Goal: Transaction & Acquisition: Purchase product/service

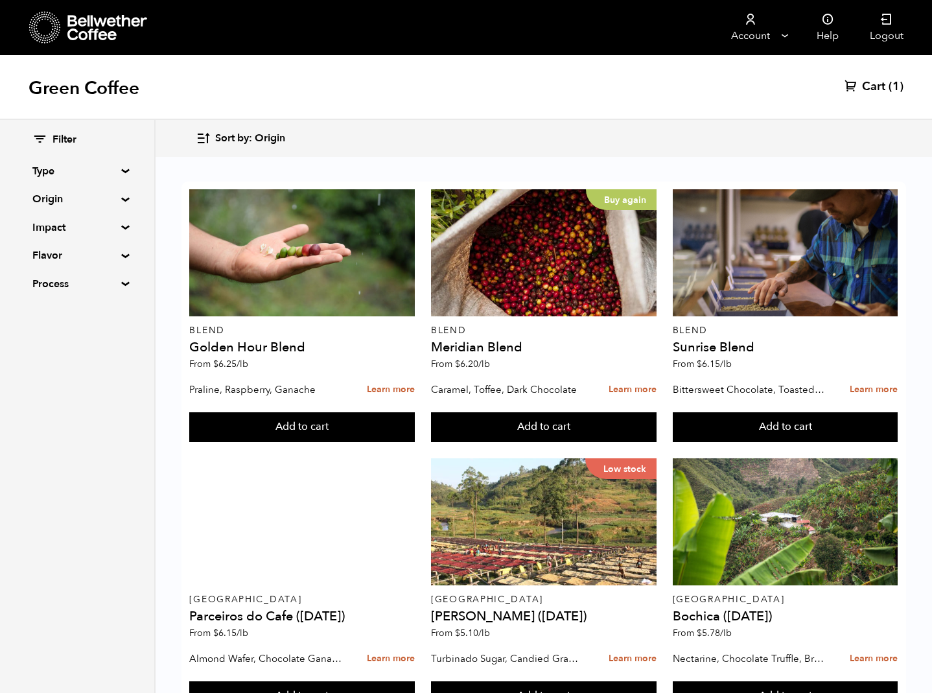
click at [874, 89] on span "Cart" at bounding box center [873, 87] width 23 height 16
click at [873, 87] on span "Cart" at bounding box center [873, 87] width 23 height 16
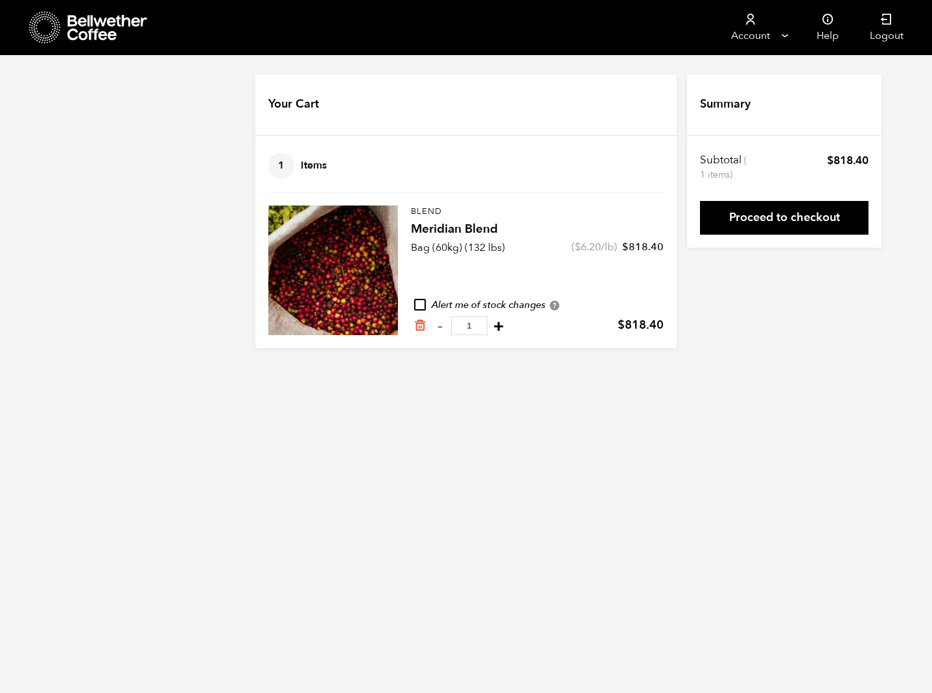
click at [492, 327] on button "+" at bounding box center [498, 325] width 16 height 13
type input "2"
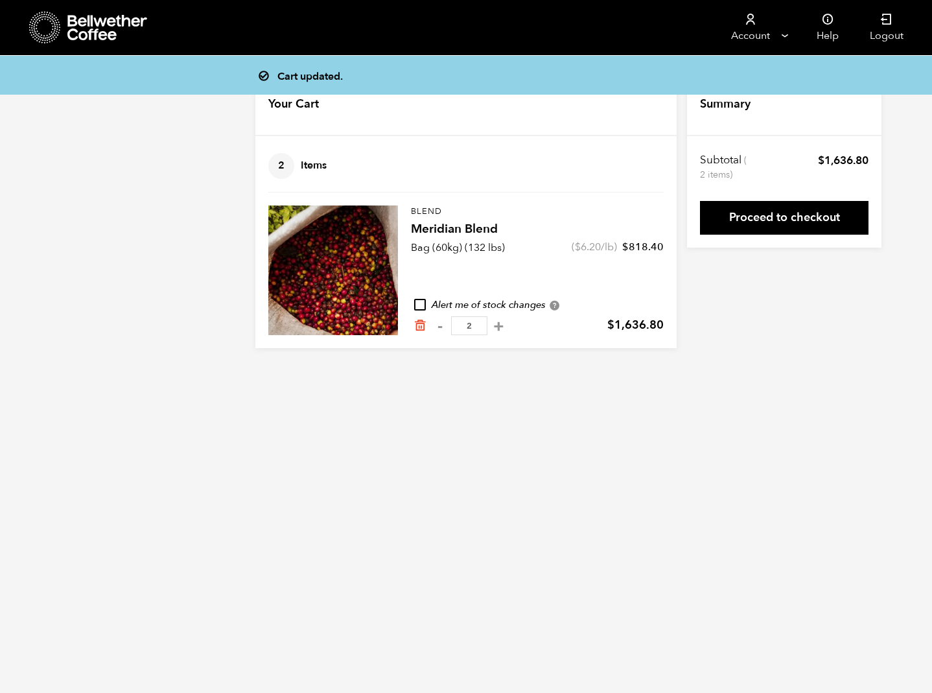
click at [472, 331] on input "2" at bounding box center [469, 325] width 36 height 19
type input "10"
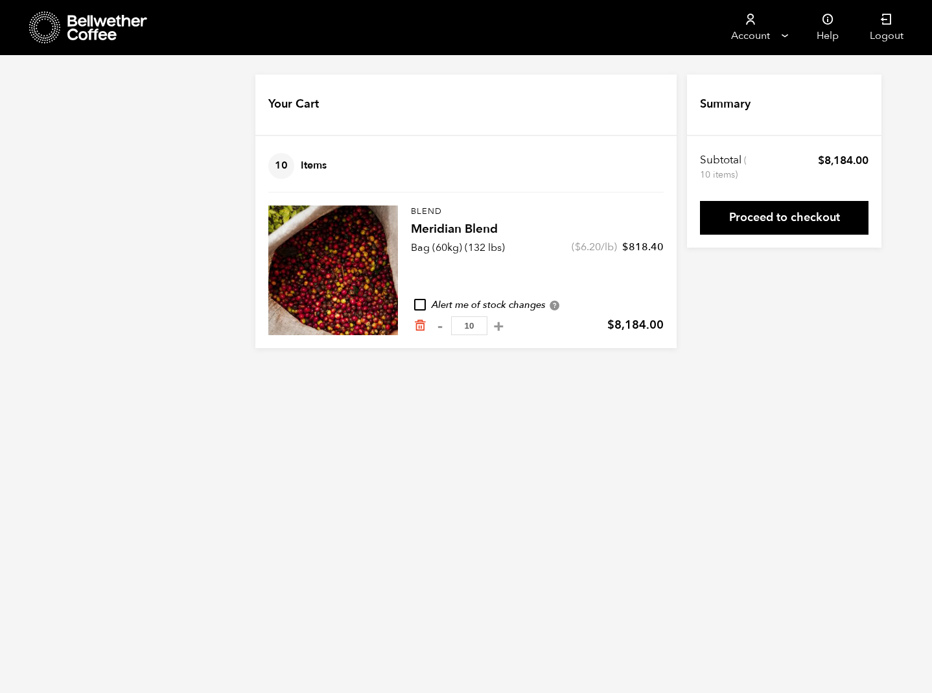
click at [472, 327] on input "10" at bounding box center [469, 325] width 36 height 19
type input "1"
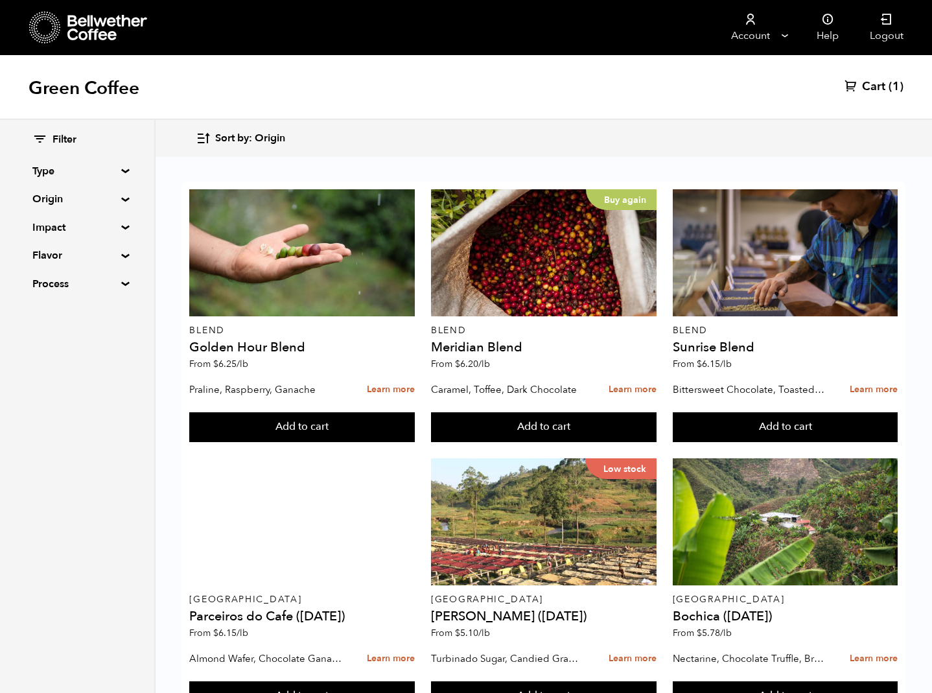
click at [122, 253] on summary "Flavor" at bounding box center [76, 255] width 89 height 16
click at [122, 253] on summary "Flavor" at bounding box center [77, 255] width 90 height 16
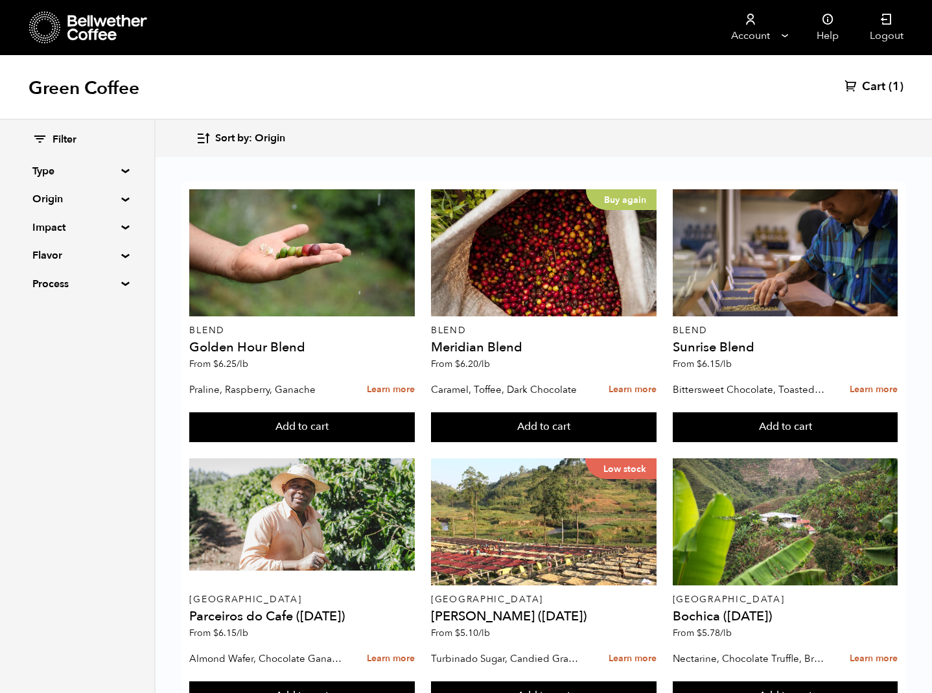
click at [122, 229] on summary "Impact" at bounding box center [76, 228] width 89 height 16
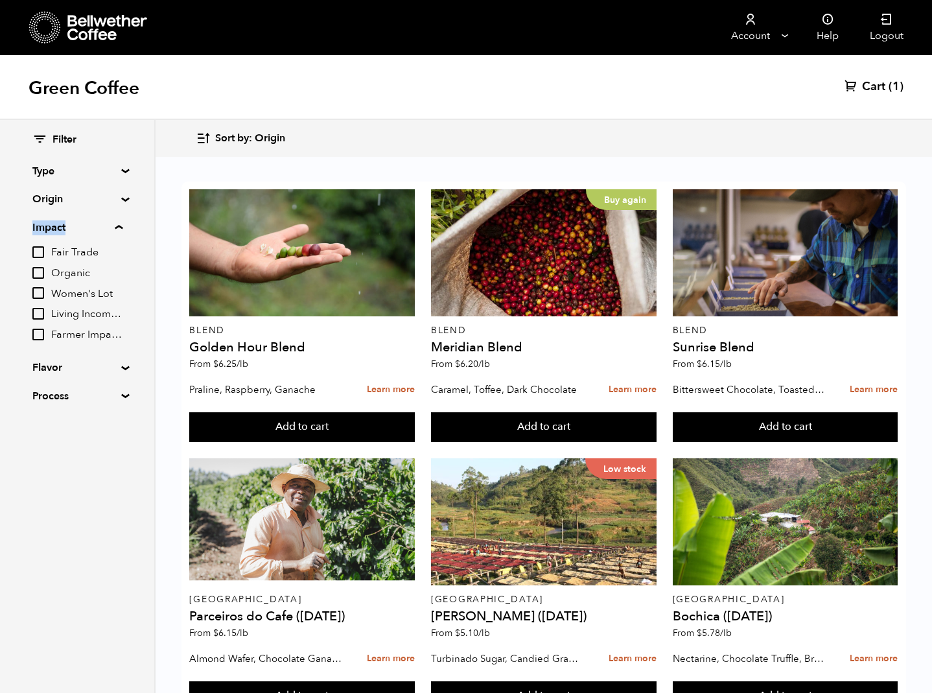
click at [121, 229] on summary "Impact" at bounding box center [77, 228] width 90 height 16
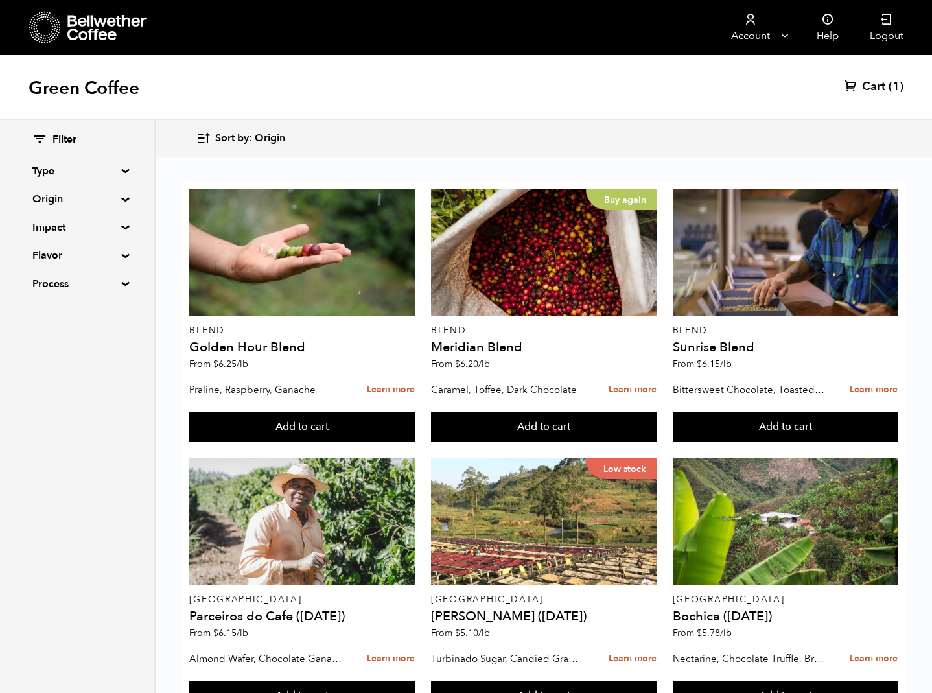
click at [122, 281] on summary "Process" at bounding box center [76, 284] width 89 height 16
click at [122, 281] on summary "Process" at bounding box center [77, 284] width 90 height 16
click at [115, 360] on div "Filter Type Blend Single Origin Decaf Seasonal Year Round Origin Blend [GEOGRAP…" at bounding box center [77, 406] width 155 height 573
